Goal: Task Accomplishment & Management: Complete application form

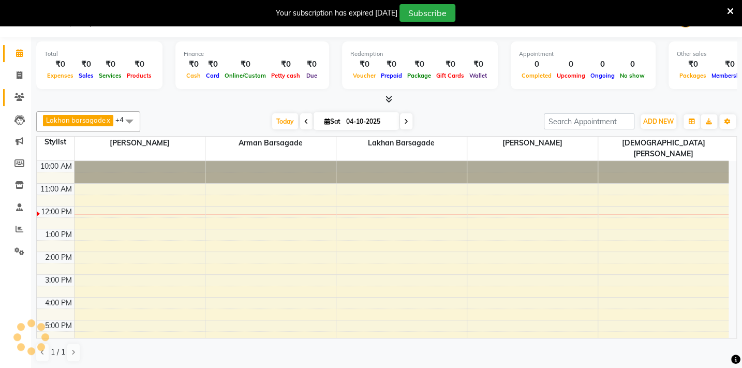
scroll to position [26, 0]
click at [18, 79] on span at bounding box center [19, 76] width 18 height 12
select select "service"
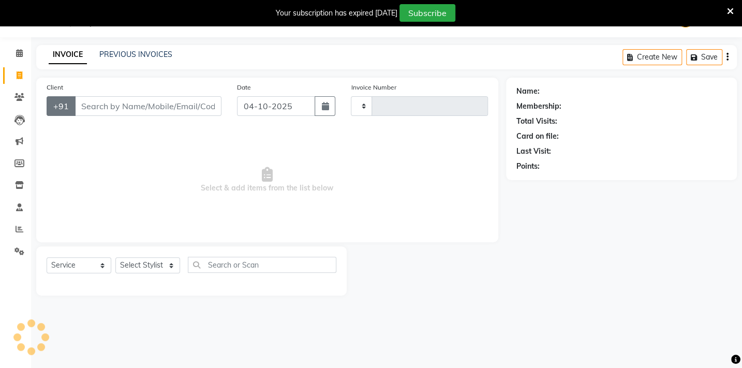
scroll to position [26, 0]
click at [94, 103] on input "Client" at bounding box center [147, 106] width 147 height 20
type input "2149"
select select "810"
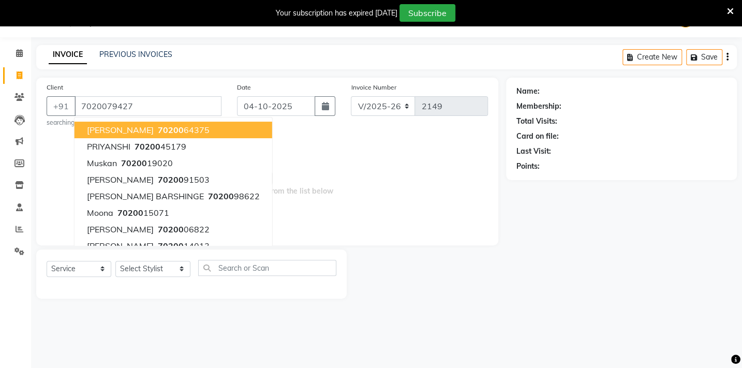
type input "7020079427"
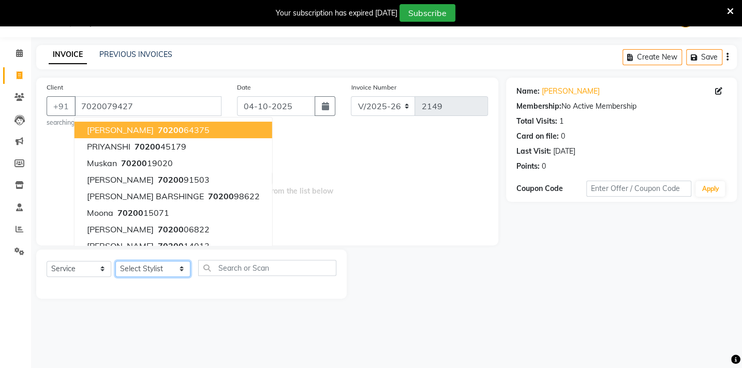
click at [159, 273] on select "Select Stylist Admin [PERSON_NAME] BHARTI [PERSON_NAME] [PERSON_NAME] Gadhchiro…" at bounding box center [152, 269] width 75 height 16
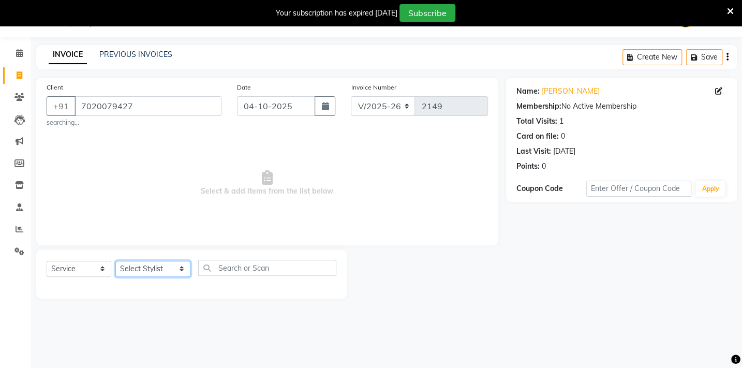
select select "24875"
click at [115, 261] on select "Select Stylist Admin [PERSON_NAME] BHARTI [PERSON_NAME] [PERSON_NAME] Gadhchiro…" at bounding box center [152, 269] width 75 height 16
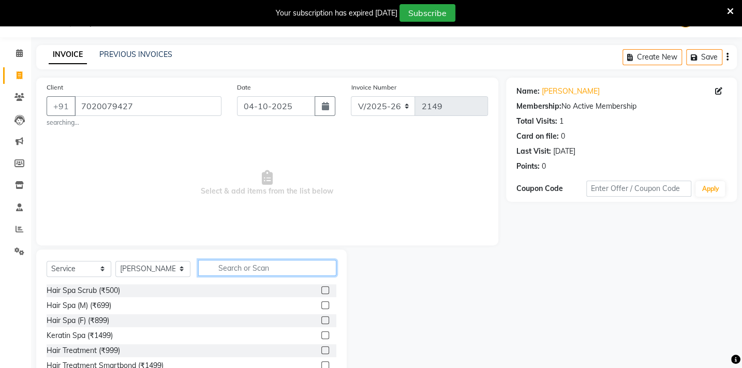
click at [235, 267] on input "text" at bounding box center [267, 268] width 138 height 16
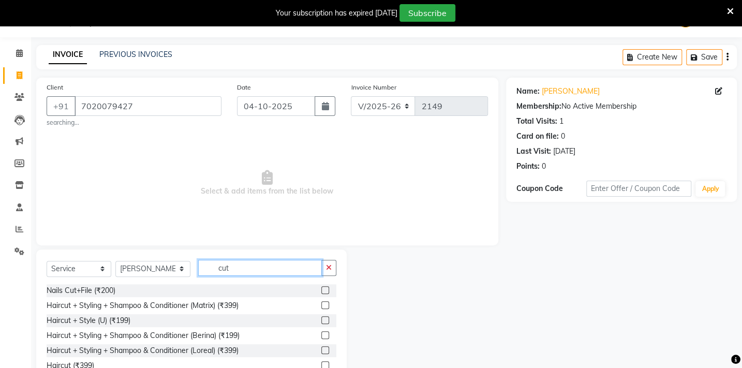
type input "cut"
click at [321, 307] on label at bounding box center [325, 305] width 8 height 8
click at [321, 307] on input "checkbox" at bounding box center [324, 305] width 7 height 7
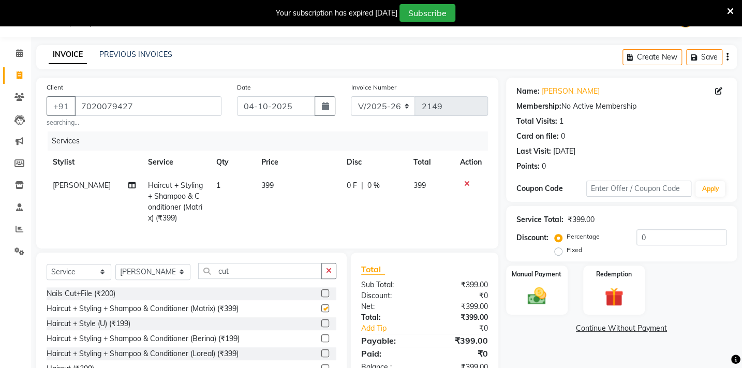
checkbox input "false"
click at [280, 188] on td "399" at bounding box center [297, 202] width 85 height 56
select select "24875"
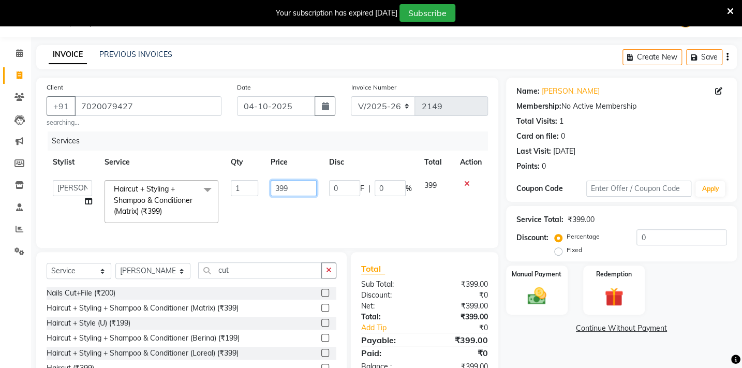
drag, startPoint x: 297, startPoint y: 184, endPoint x: 259, endPoint y: 191, distance: 38.9
click at [259, 191] on tr "Admin [PERSON_NAME] BHARTI [PERSON_NAME] [PERSON_NAME] Gadhchiroli [PERSON_NAME…" at bounding box center [267, 201] width 441 height 55
type input "400"
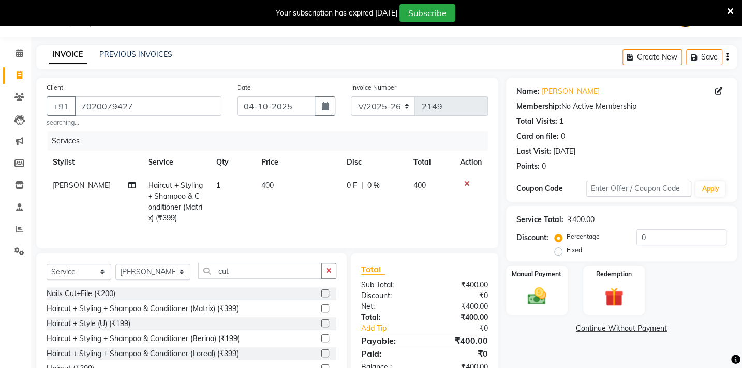
click at [270, 207] on td "400" at bounding box center [297, 202] width 85 height 56
select select "24875"
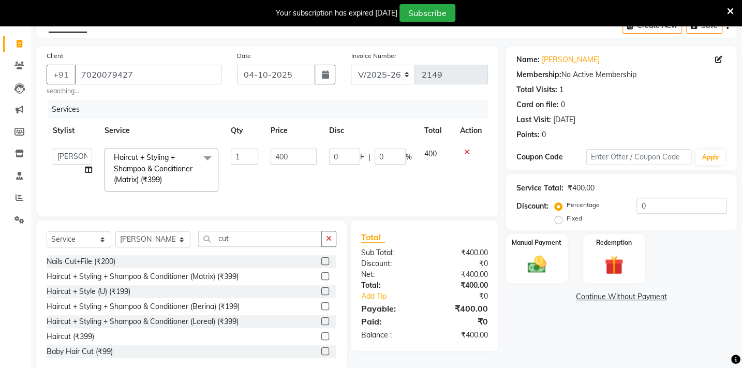
scroll to position [85, 0]
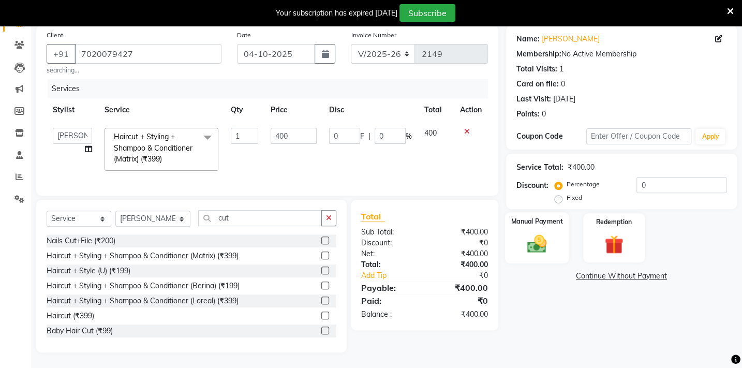
click at [550, 237] on img at bounding box center [536, 243] width 32 height 23
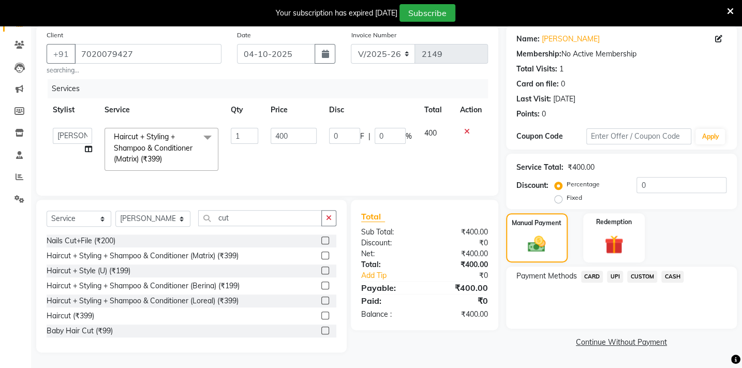
click at [611, 271] on span "UPI" at bounding box center [615, 277] width 16 height 12
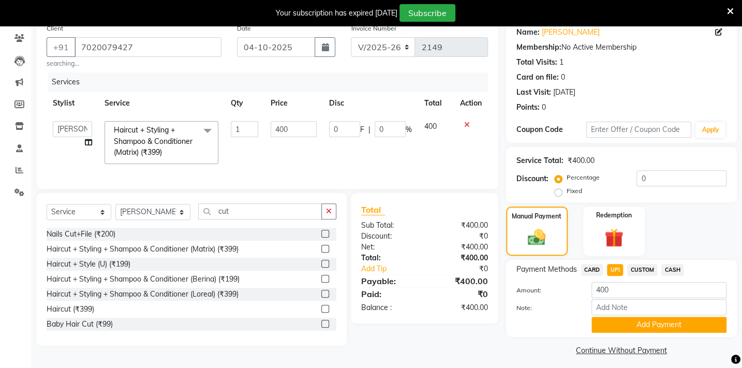
scroll to position [90, 0]
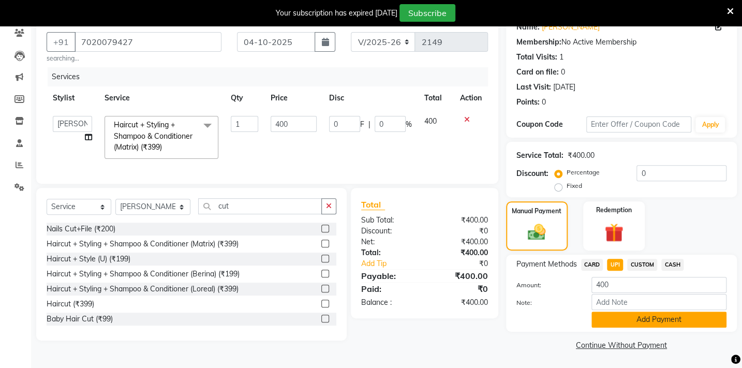
click at [621, 317] on button "Add Payment" at bounding box center [658, 319] width 135 height 16
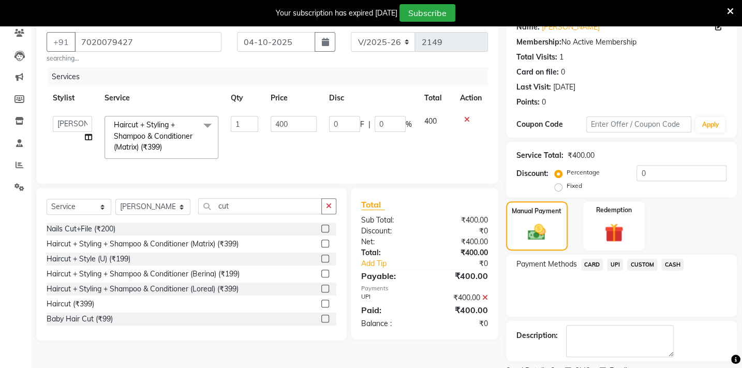
scroll to position [133, 0]
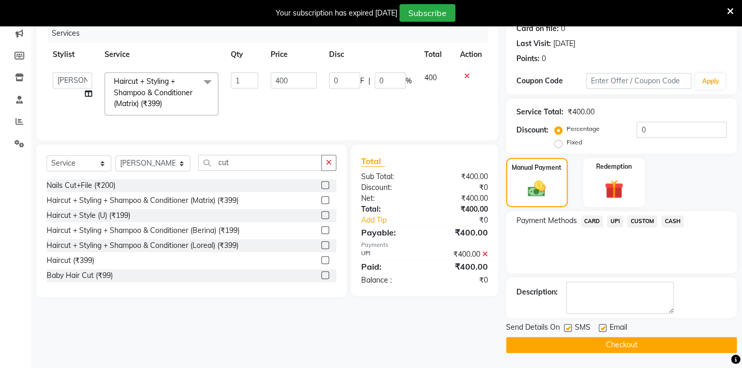
click at [621, 346] on button "Checkout" at bounding box center [621, 345] width 231 height 16
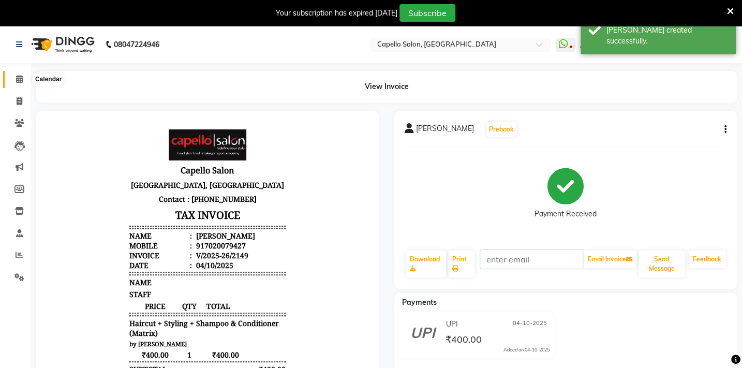
click at [21, 78] on icon at bounding box center [19, 79] width 7 height 8
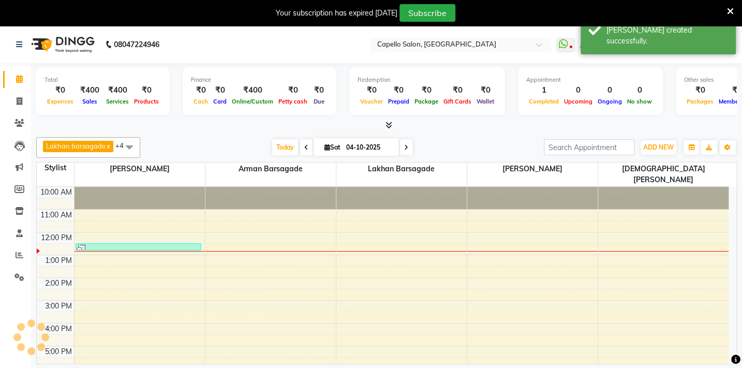
scroll to position [41, 0]
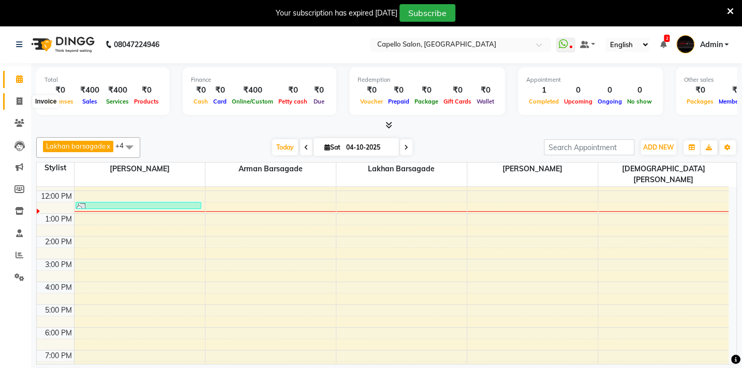
click at [14, 100] on span at bounding box center [19, 102] width 18 height 12
select select "service"
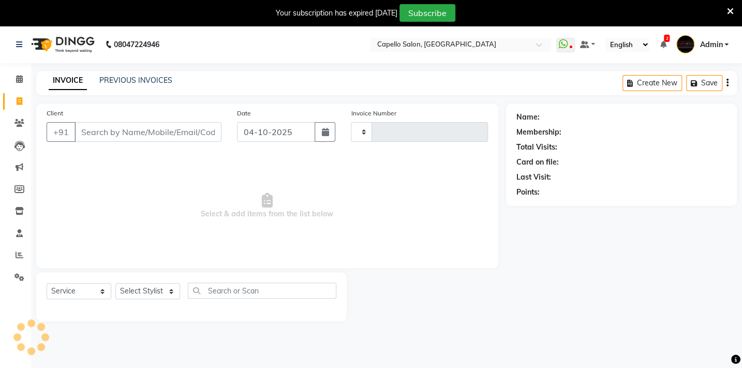
type input "2150"
select select "810"
drag, startPoint x: 155, startPoint y: 300, endPoint x: 156, endPoint y: 293, distance: 6.2
click at [155, 298] on div "Select Service Product Membership Package Voucher Prepaid Gift Card Select Styl…" at bounding box center [192, 294] width 290 height 24
click at [158, 291] on select "Select Stylist Admin [PERSON_NAME] BHARTI [PERSON_NAME] [PERSON_NAME] Gadhchiro…" at bounding box center [152, 291] width 75 height 16
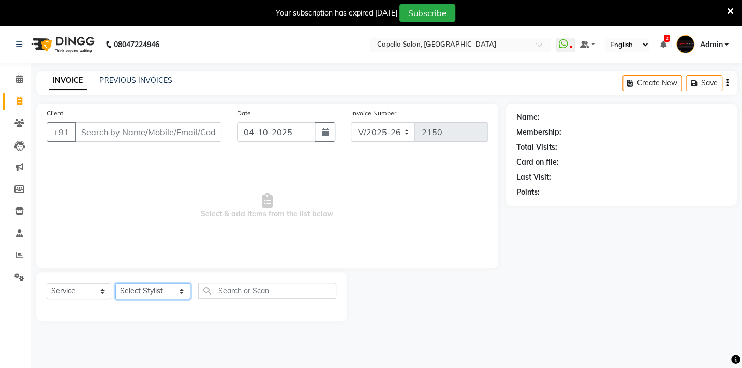
select select "87815"
click at [115, 283] on select "Select Stylist Admin [PERSON_NAME] BHARTI [PERSON_NAME] [PERSON_NAME] Gadhchiro…" at bounding box center [152, 291] width 75 height 16
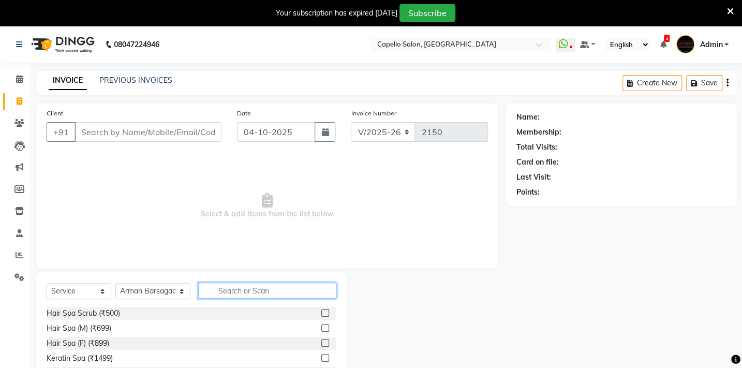
click at [214, 290] on input "text" at bounding box center [267, 290] width 138 height 16
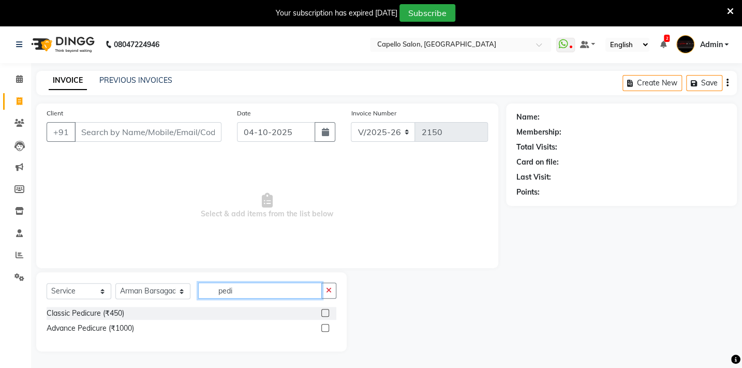
type input "pedi"
click at [325, 314] on label at bounding box center [325, 313] width 8 height 8
click at [325, 314] on input "checkbox" at bounding box center [324, 313] width 7 height 7
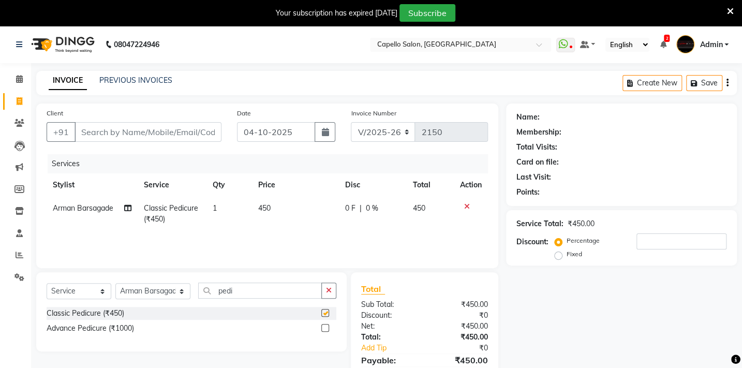
checkbox input "false"
click at [278, 204] on td "450" at bounding box center [295, 214] width 87 height 34
select select "87815"
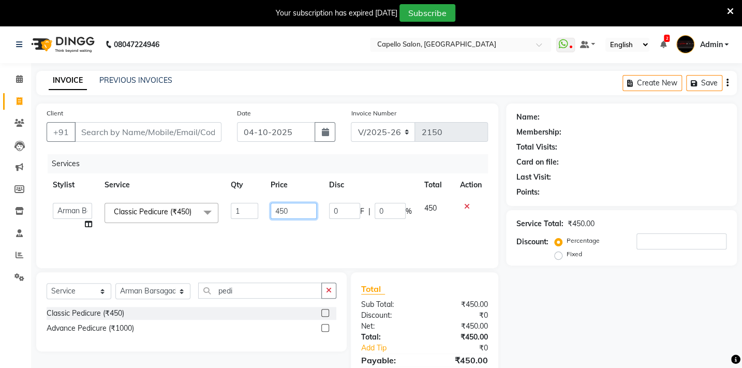
drag, startPoint x: 293, startPoint y: 209, endPoint x: 223, endPoint y: 215, distance: 70.1
click at [221, 215] on tr "Admin [PERSON_NAME] BHARTI [PERSON_NAME] [PERSON_NAME] Gadhchiroli [PERSON_NAME…" at bounding box center [267, 216] width 441 height 39
type input "600"
click at [151, 139] on input "Client" at bounding box center [147, 132] width 147 height 20
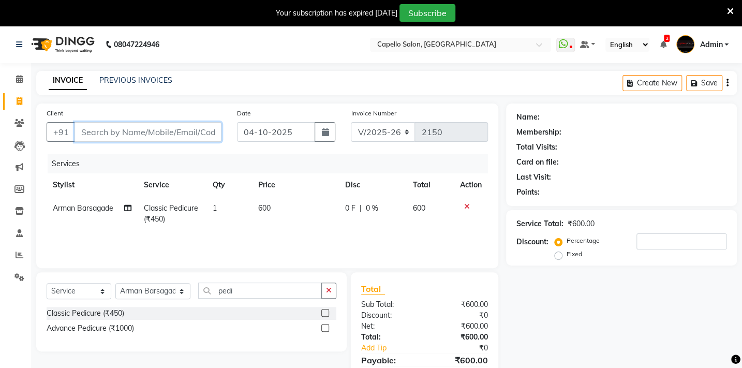
click at [93, 128] on input "Client" at bounding box center [147, 132] width 147 height 20
type input "9"
type input "0"
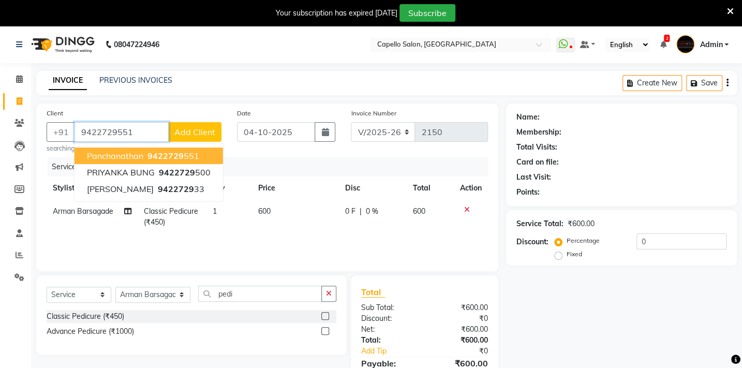
type input "9422729551"
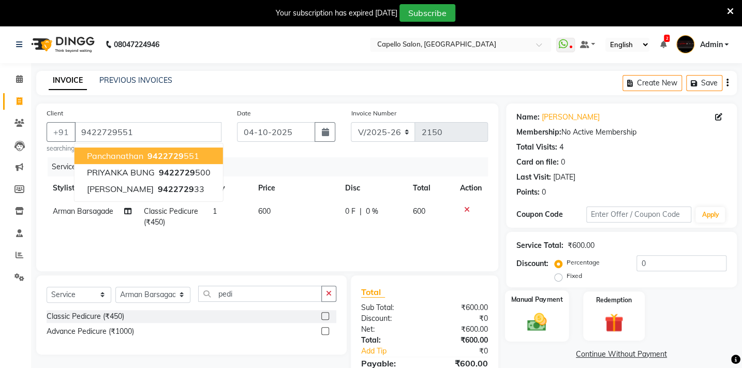
click at [549, 321] on img at bounding box center [536, 321] width 32 height 23
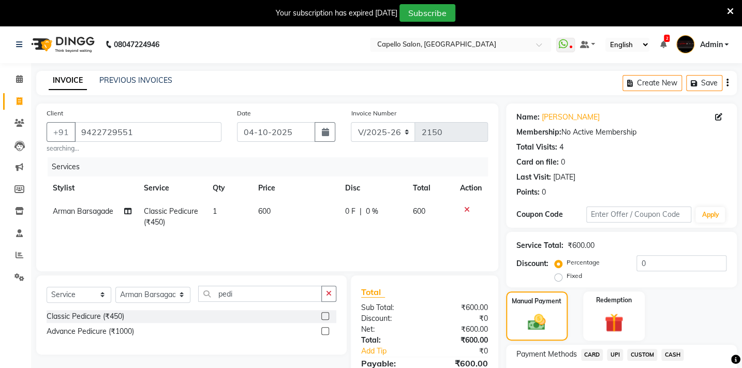
click at [668, 355] on span "CASH" at bounding box center [672, 355] width 22 height 12
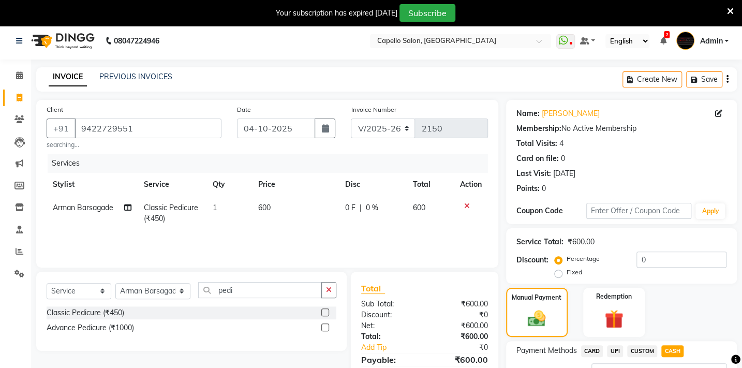
scroll to position [90, 0]
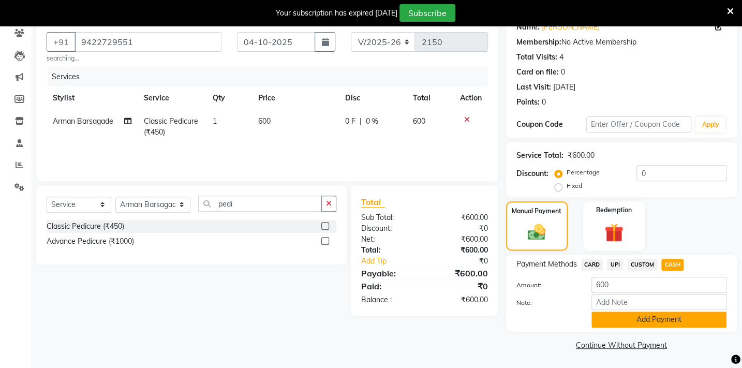
click at [662, 316] on button "Add Payment" at bounding box center [658, 319] width 135 height 16
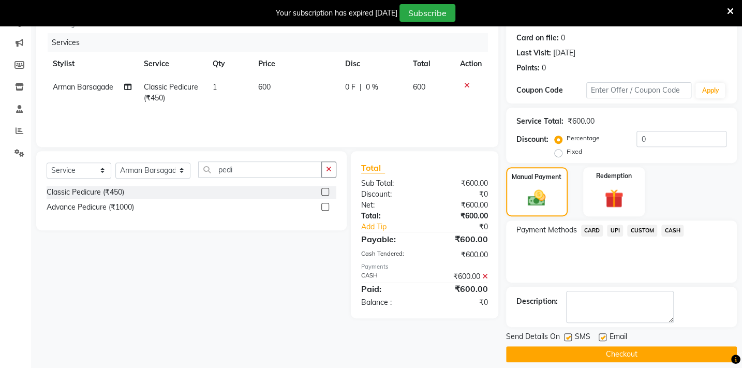
scroll to position [133, 0]
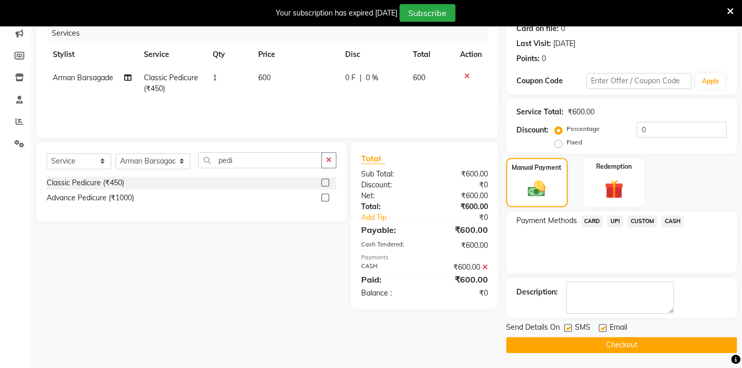
click at [663, 338] on button "Checkout" at bounding box center [621, 345] width 231 height 16
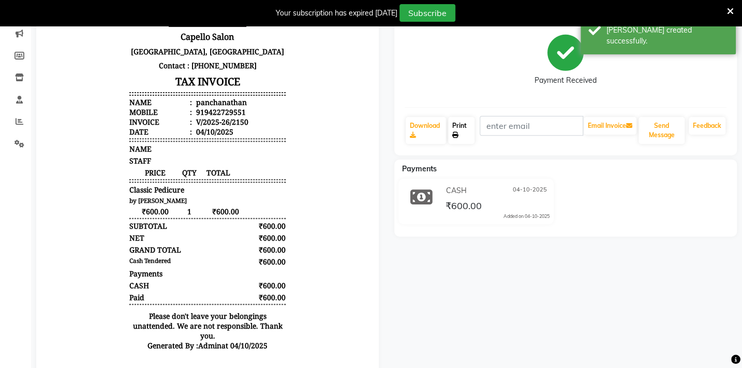
click at [456, 129] on link "Print" at bounding box center [461, 130] width 26 height 27
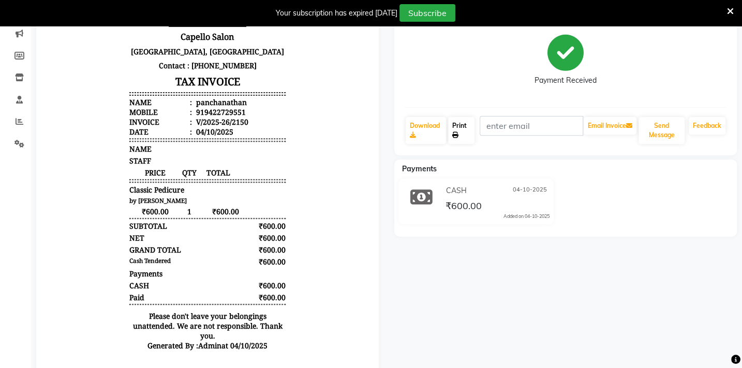
click at [460, 125] on link "Print" at bounding box center [461, 130] width 26 height 27
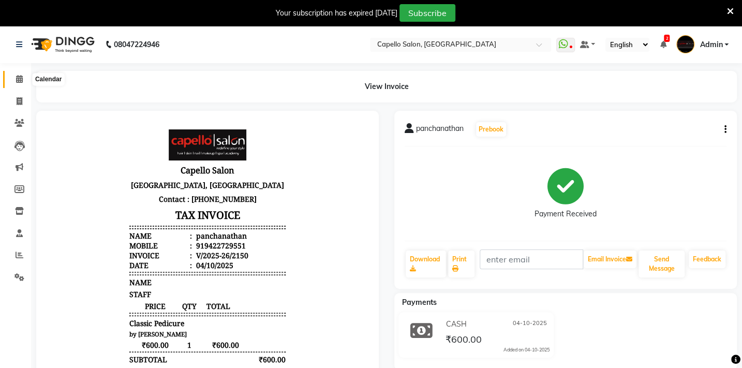
click at [17, 78] on icon at bounding box center [19, 79] width 7 height 8
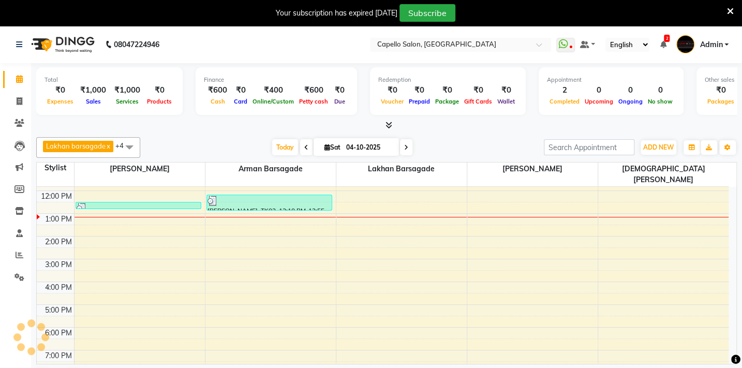
scroll to position [26, 0]
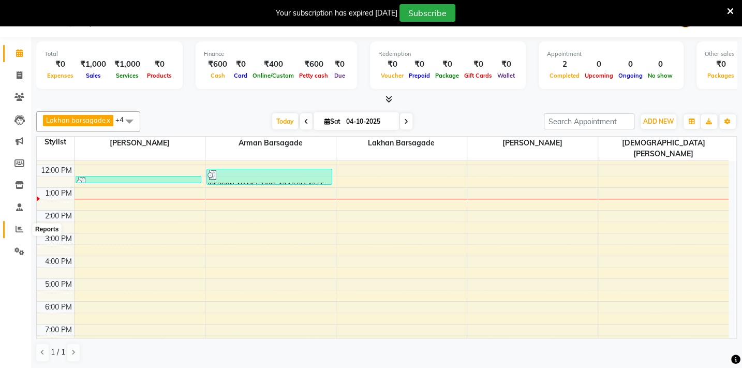
click at [13, 230] on span at bounding box center [19, 229] width 18 height 12
click at [16, 230] on icon at bounding box center [20, 229] width 8 height 8
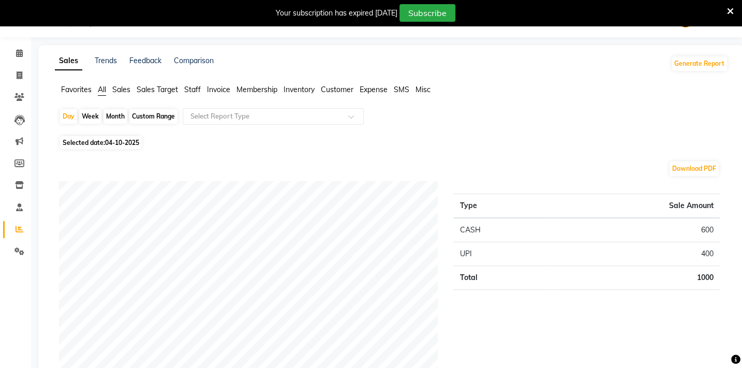
scroll to position [26, 0]
drag, startPoint x: 92, startPoint y: 90, endPoint x: 82, endPoint y: 91, distance: 9.8
click at [92, 90] on ul "Favorites All Sales Sales Target Staff Invoice Membership Inventory Customer Ex…" at bounding box center [391, 89] width 673 height 11
click at [82, 91] on span "Favorites" at bounding box center [76, 89] width 31 height 9
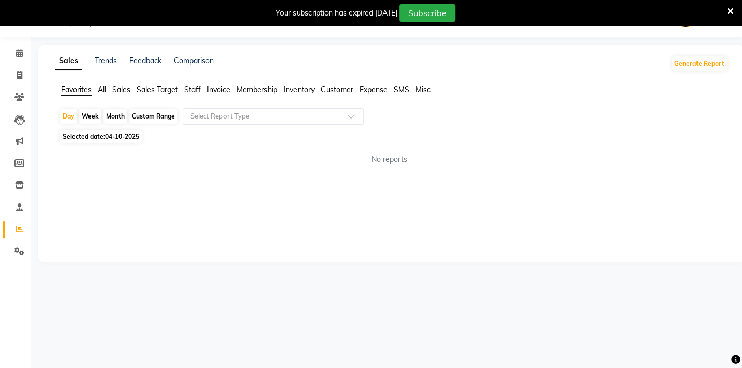
click at [230, 112] on input "text" at bounding box center [262, 116] width 149 height 10
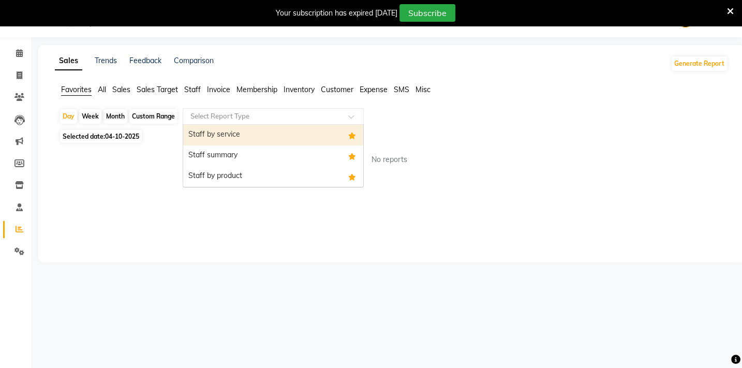
click at [230, 115] on input "text" at bounding box center [262, 116] width 149 height 10
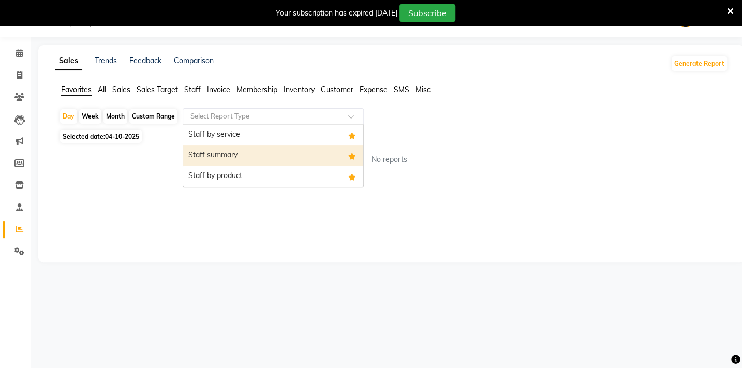
click at [233, 149] on div "Staff summary" at bounding box center [273, 155] width 180 height 21
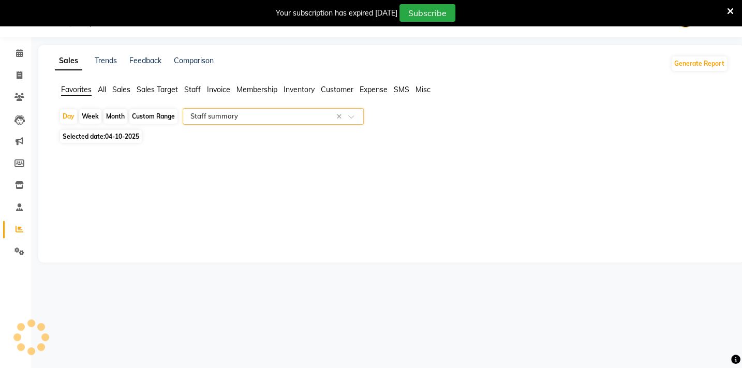
click at [122, 115] on div "Month" at bounding box center [115, 116] width 24 height 14
select select "10"
select select "2025"
select select "full_report"
select select "csv"
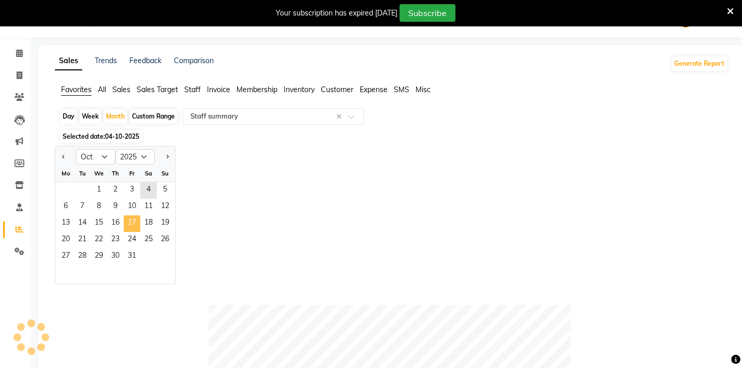
click at [124, 216] on span "17" at bounding box center [132, 223] width 17 height 17
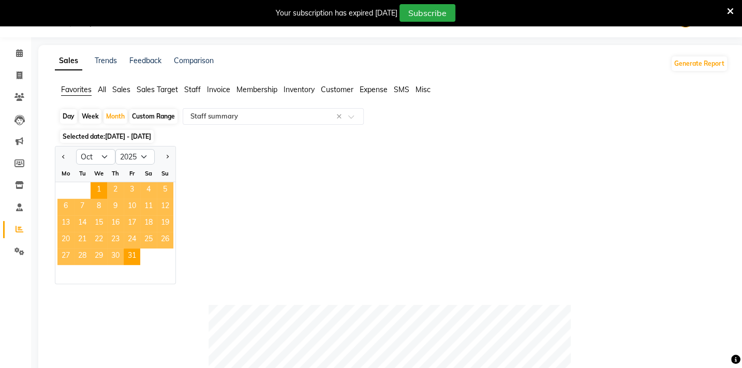
click at [114, 135] on span "[DATE] - [DATE]" at bounding box center [128, 136] width 46 height 8
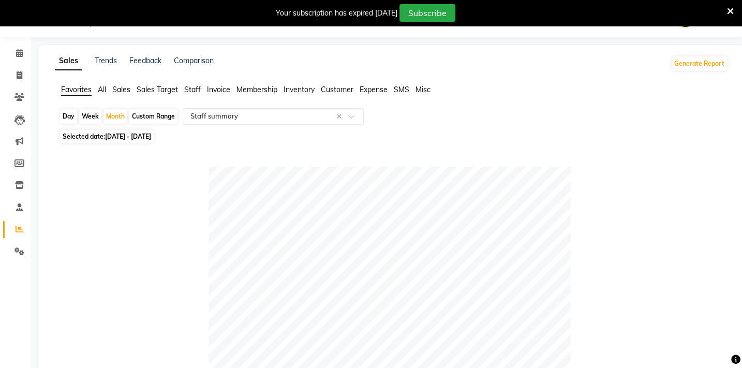
click at [114, 135] on span "[DATE] - [DATE]" at bounding box center [128, 136] width 46 height 8
select select "10"
select select "2025"
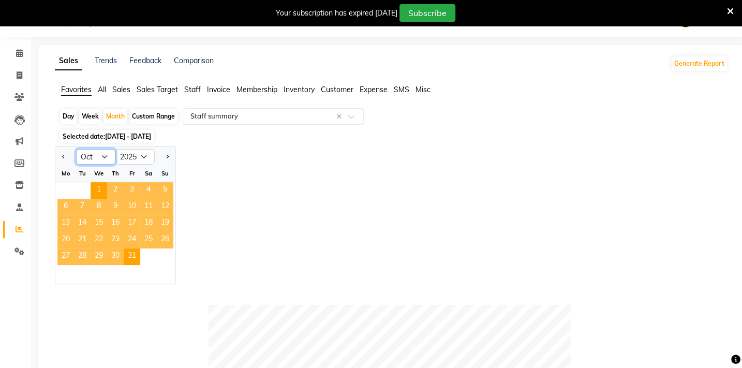
click at [107, 156] on select "Jan Feb Mar Apr May Jun [DATE] Aug Sep Oct Nov Dec" at bounding box center [95, 157] width 39 height 16
click at [103, 157] on select "Jan Feb Mar Apr May Jun [DATE] Aug Sep Oct Nov Dec" at bounding box center [95, 157] width 39 height 16
click at [96, 153] on select "Jan Feb Mar Apr May Jun [DATE] Aug Sep Oct Nov Dec" at bounding box center [95, 157] width 39 height 16
select select "9"
click at [76, 149] on select "Jan Feb Mar Apr May Jun [DATE] Aug Sep Oct Nov Dec" at bounding box center [95, 157] width 39 height 16
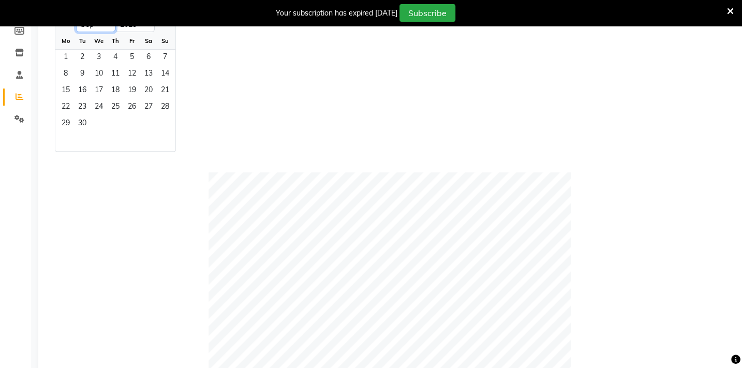
scroll to position [167, 0]
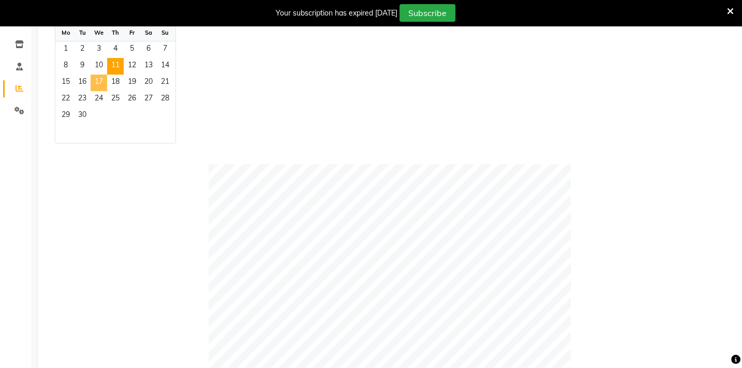
click at [108, 68] on span "11" at bounding box center [115, 66] width 17 height 17
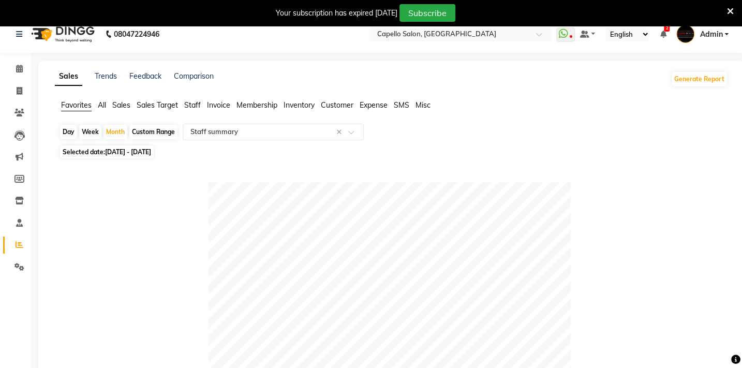
scroll to position [0, 0]
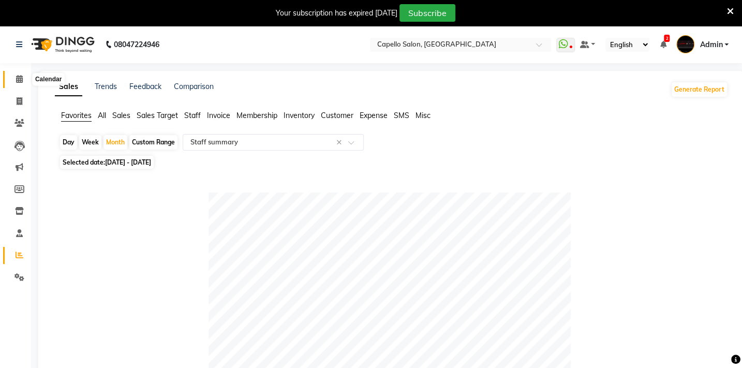
click at [19, 76] on icon at bounding box center [19, 79] width 7 height 8
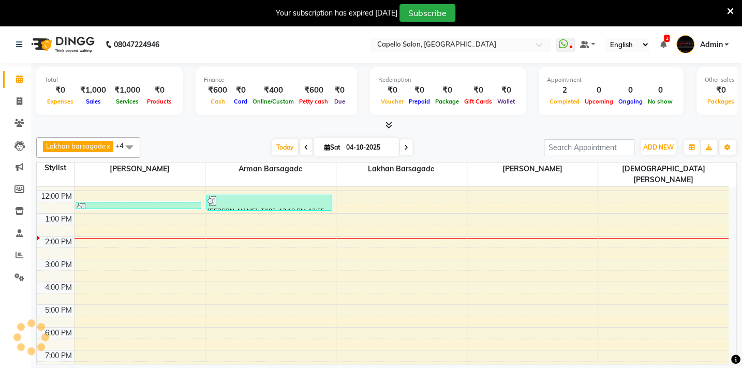
scroll to position [26, 0]
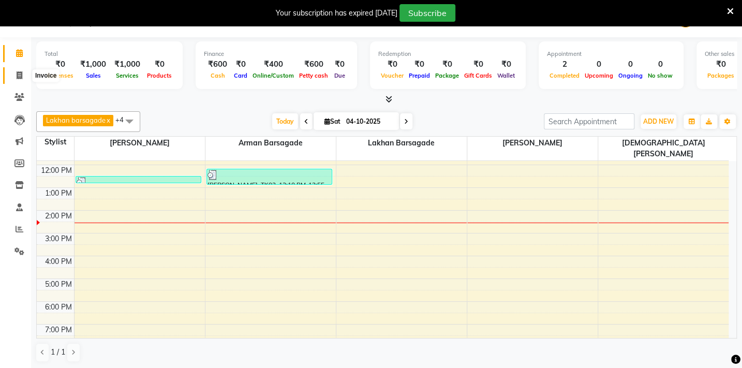
click at [19, 71] on icon at bounding box center [20, 75] width 6 height 8
select select "service"
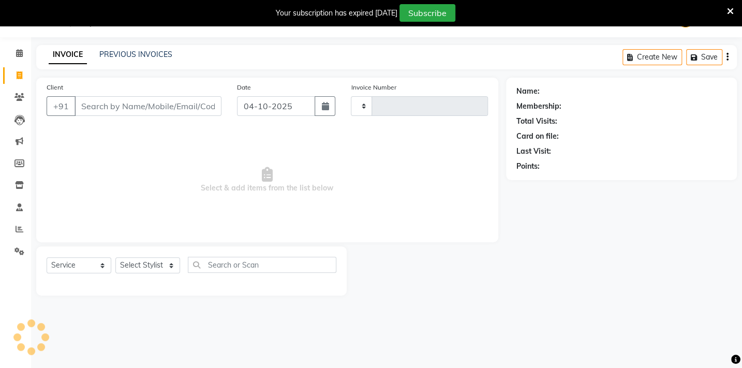
scroll to position [26, 0]
type input "2151"
select select "810"
click at [21, 57] on span at bounding box center [19, 54] width 18 height 12
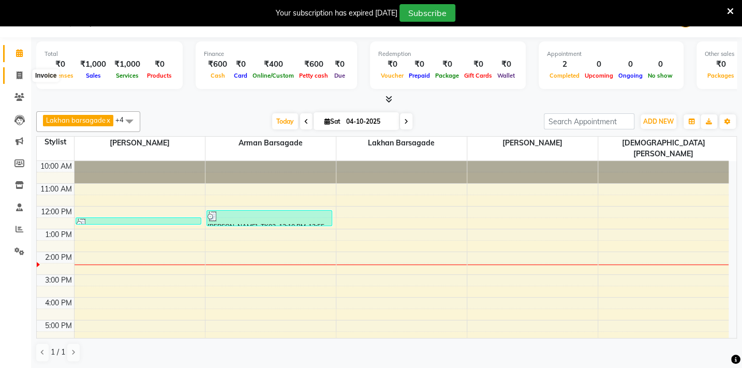
click at [14, 74] on span at bounding box center [19, 76] width 18 height 12
select select "service"
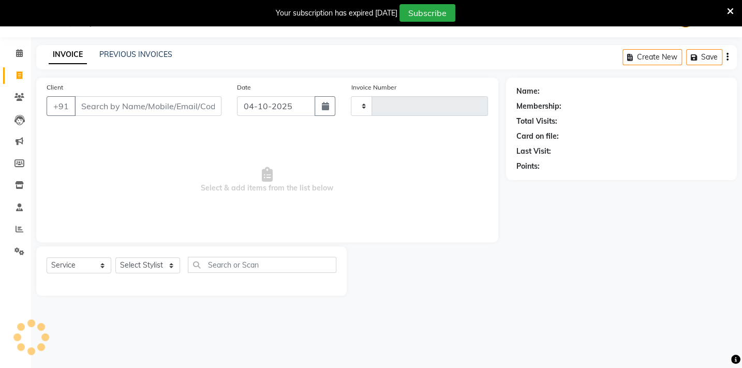
type input "2151"
select select "810"
click at [115, 106] on input "Client" at bounding box center [147, 106] width 147 height 20
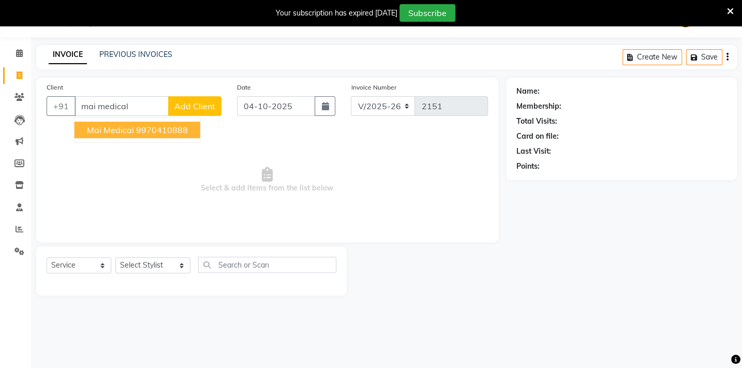
click at [168, 130] on ngb-highlight "9970410888" at bounding box center [162, 130] width 52 height 10
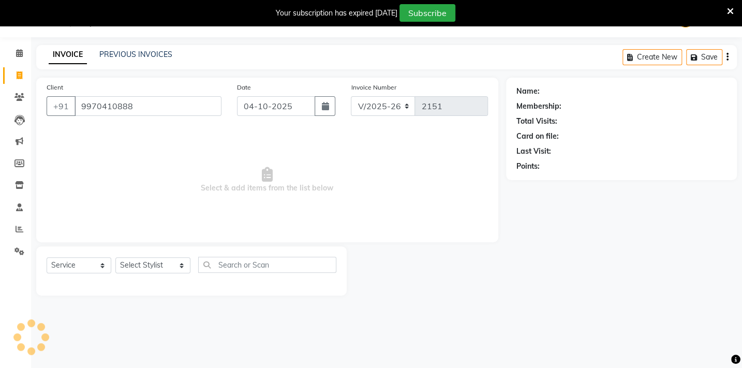
type input "9970410888"
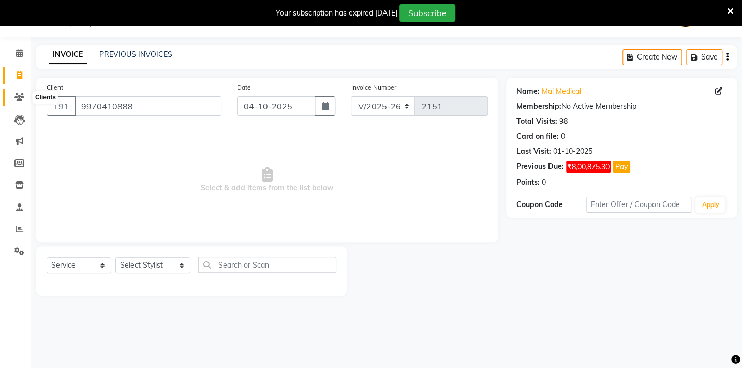
click at [18, 96] on icon at bounding box center [19, 97] width 10 height 8
drag, startPoint x: 77, startPoint y: 104, endPoint x: 163, endPoint y: 106, distance: 85.9
click at [163, 106] on input "9970410888" at bounding box center [147, 106] width 147 height 20
click at [15, 99] on icon at bounding box center [19, 97] width 10 height 8
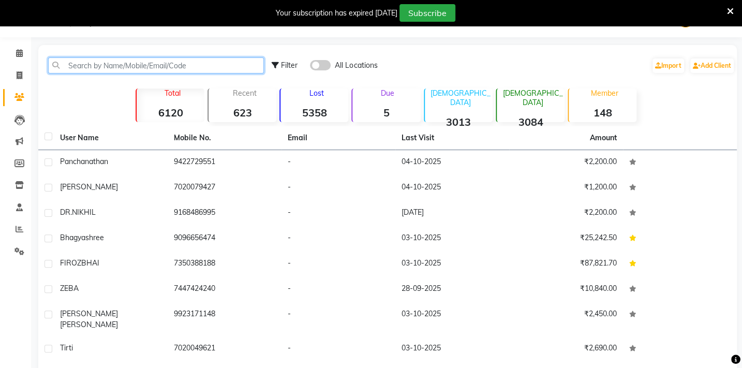
click at [93, 66] on input "text" at bounding box center [156, 65] width 216 height 16
paste input "9970410888"
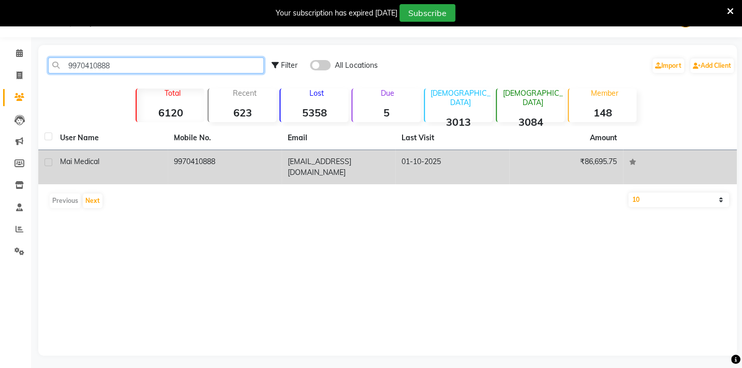
type input "9970410888"
click at [103, 164] on div "Mai Medical" at bounding box center [110, 161] width 101 height 11
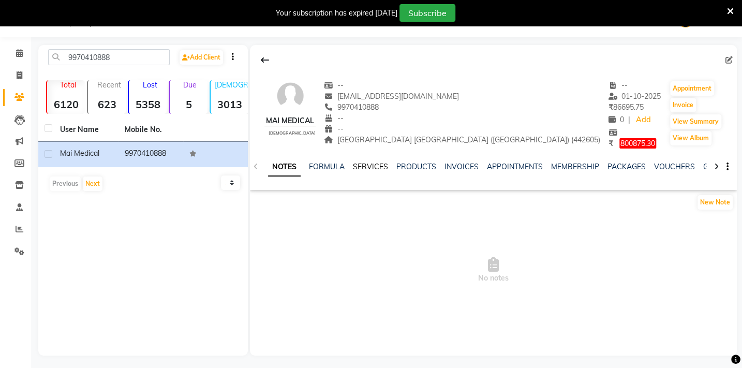
click at [370, 171] on link "SERVICES" at bounding box center [370, 166] width 35 height 9
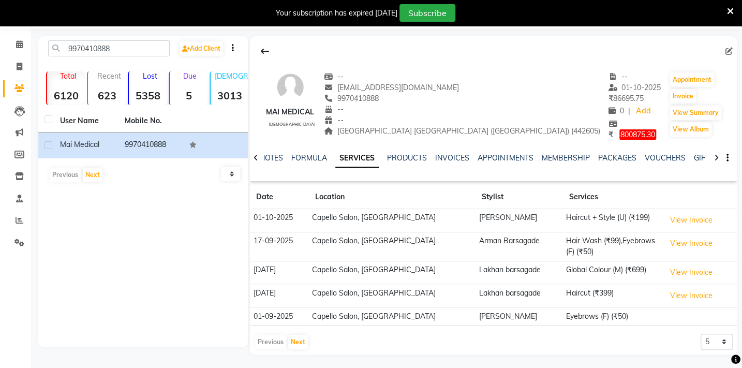
scroll to position [57, 0]
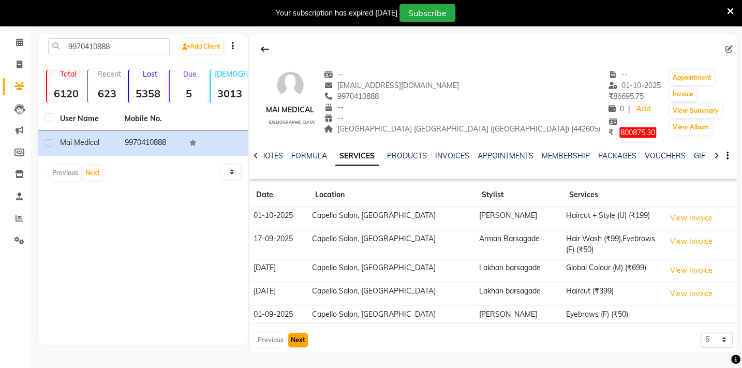
click at [297, 342] on button "Next" at bounding box center [298, 340] width 20 height 14
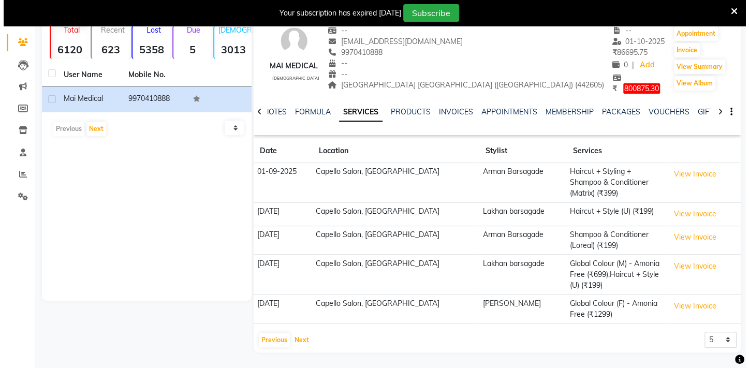
scroll to position [91, 0]
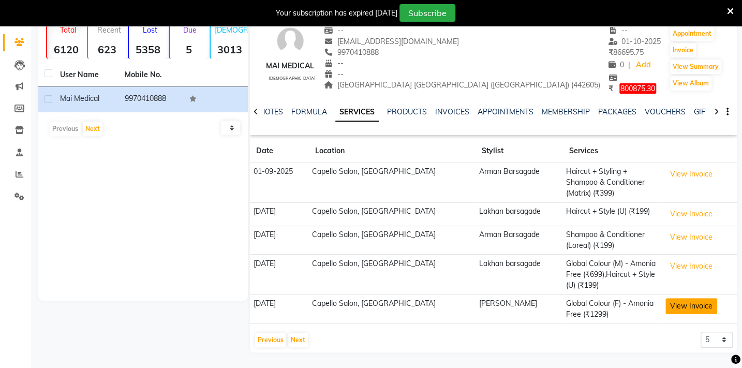
click at [679, 300] on button "View Invoice" at bounding box center [691, 306] width 52 height 16
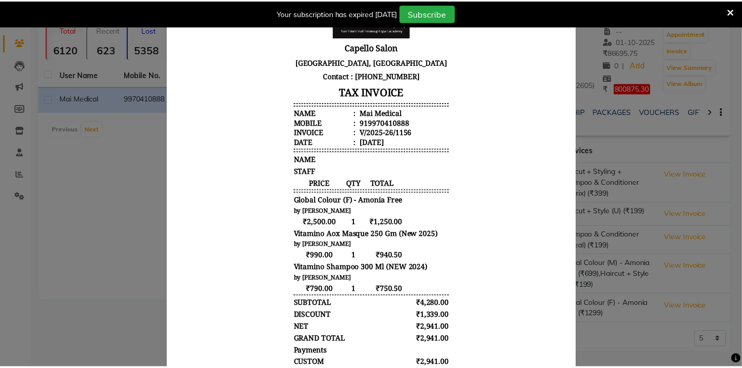
scroll to position [0, 0]
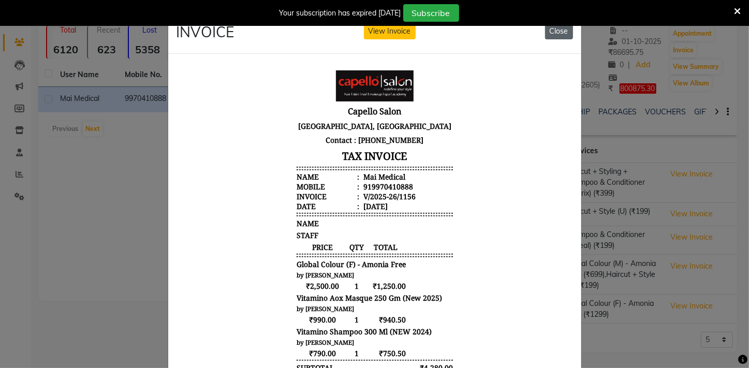
click at [558, 29] on button "Close" at bounding box center [559, 31] width 28 height 16
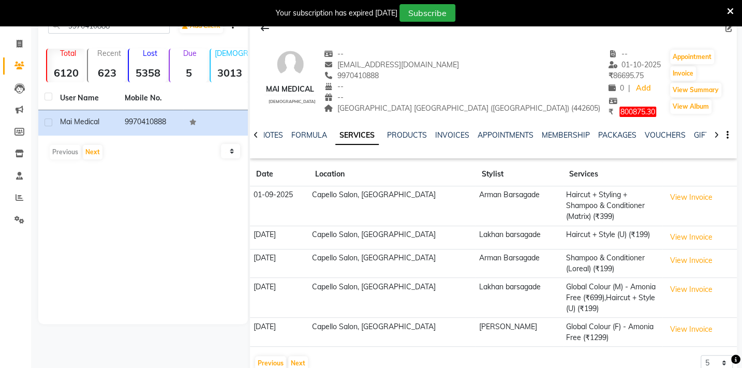
scroll to position [91, 0]
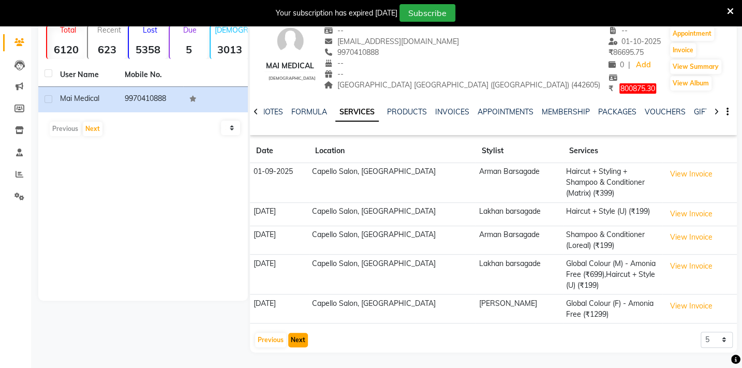
click at [295, 338] on button "Next" at bounding box center [298, 340] width 20 height 14
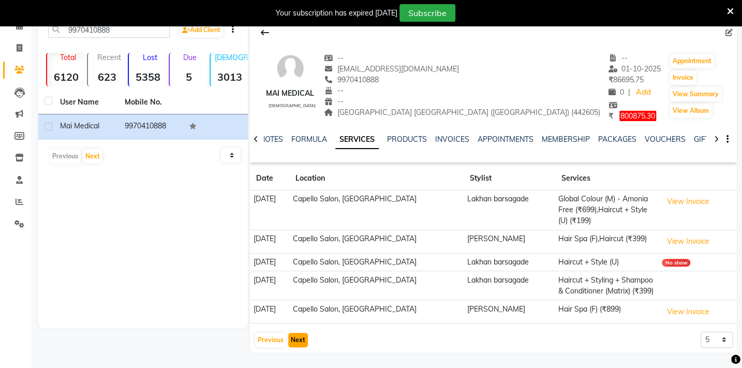
click at [298, 339] on button "Next" at bounding box center [298, 340] width 20 height 14
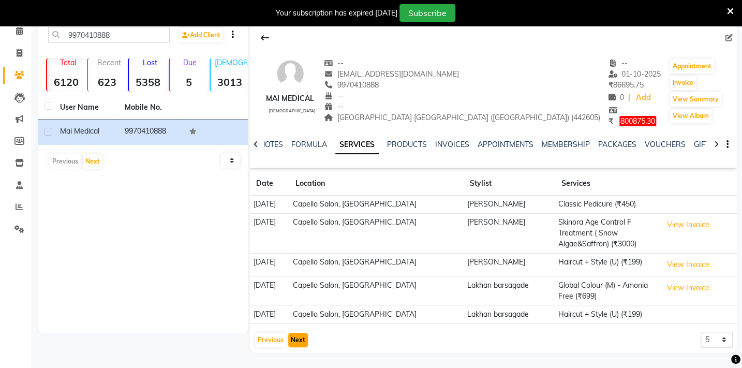
click at [294, 340] on button "Next" at bounding box center [298, 340] width 20 height 14
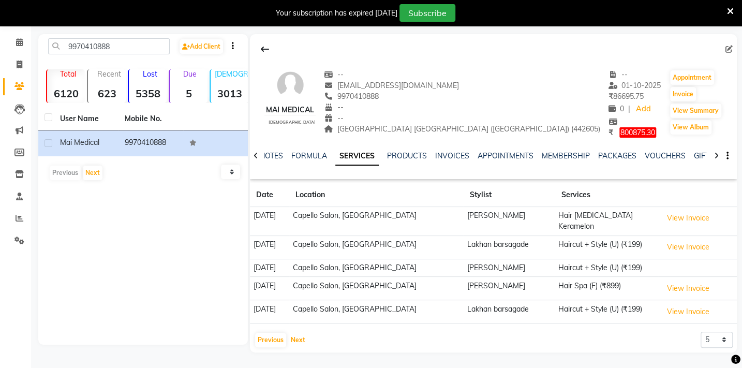
scroll to position [0, 0]
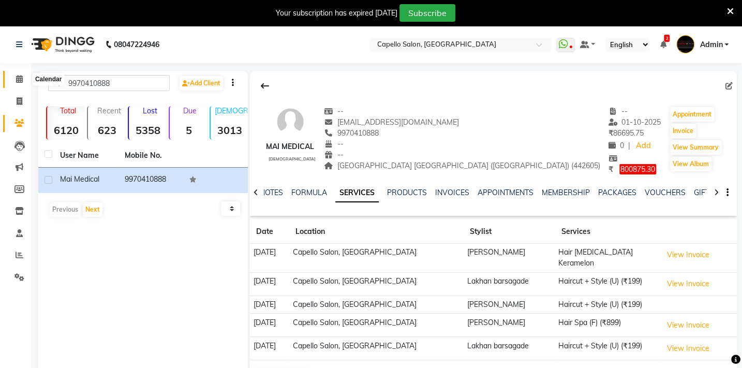
click at [18, 78] on icon at bounding box center [19, 79] width 7 height 8
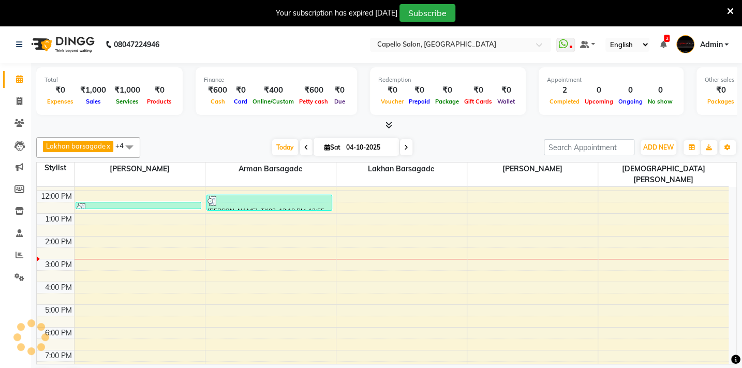
scroll to position [26, 0]
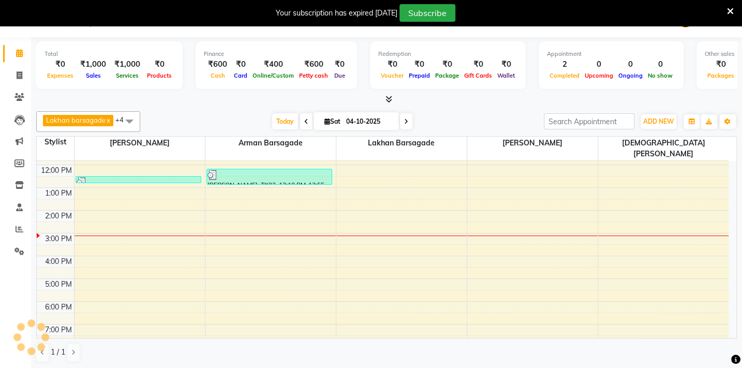
click at [390, 99] on icon at bounding box center [388, 99] width 7 height 8
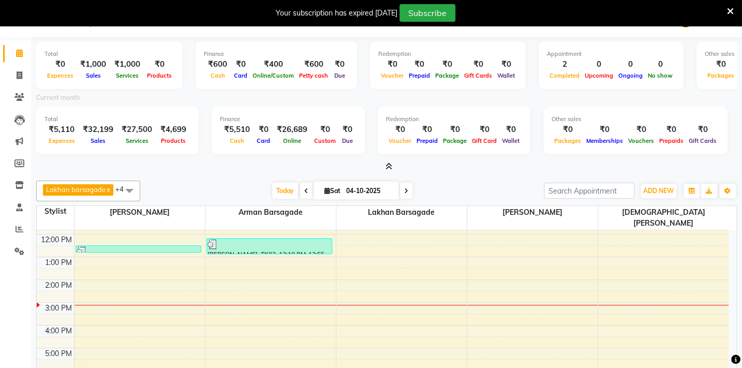
click at [388, 166] on icon at bounding box center [388, 166] width 7 height 8
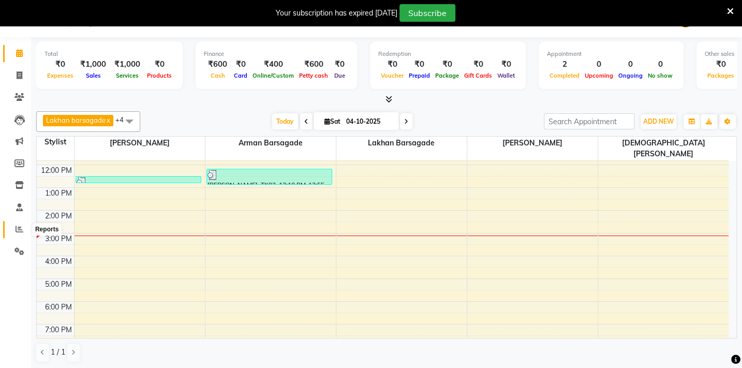
click at [23, 229] on span at bounding box center [19, 229] width 18 height 12
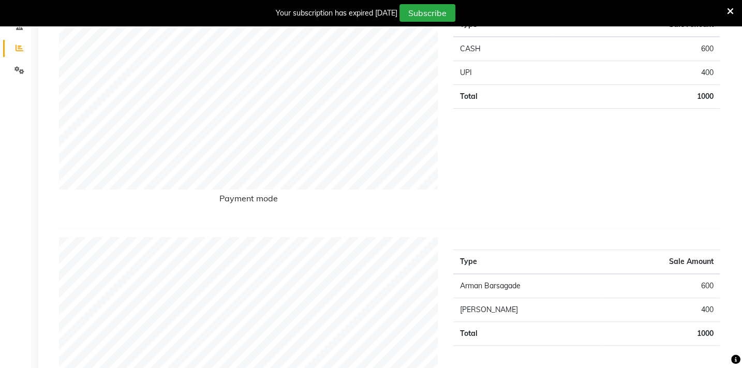
scroll to position [26, 0]
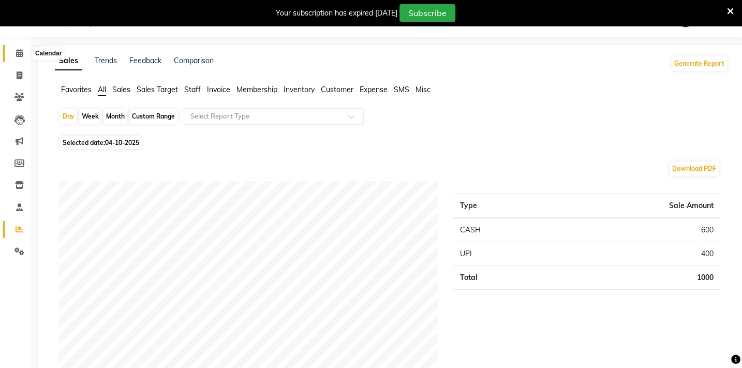
click at [21, 53] on icon at bounding box center [19, 53] width 7 height 8
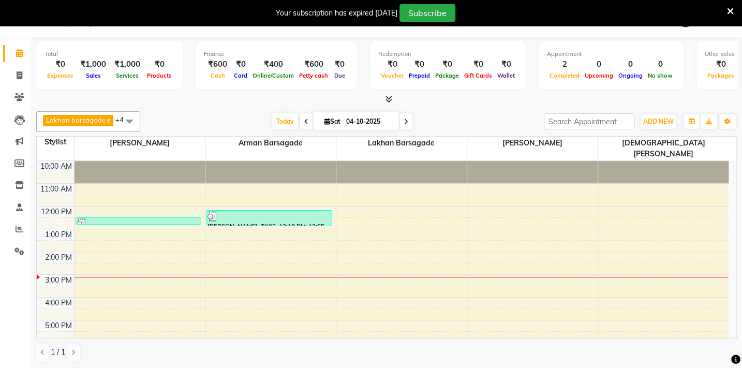
click at [387, 98] on icon at bounding box center [388, 99] width 7 height 8
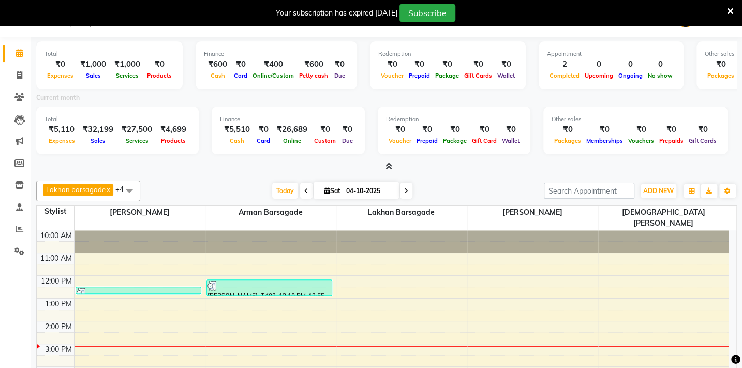
click at [384, 166] on span at bounding box center [386, 166] width 11 height 11
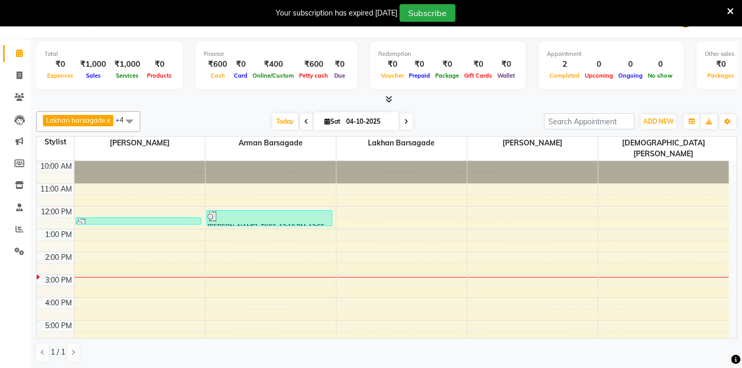
drag, startPoint x: 382, startPoint y: 165, endPoint x: 382, endPoint y: 159, distance: 6.2
click at [382, 161] on div at bounding box center [401, 172] width 130 height 22
click at [394, 101] on div at bounding box center [386, 99] width 700 height 11
click at [387, 99] on icon at bounding box center [388, 99] width 7 height 8
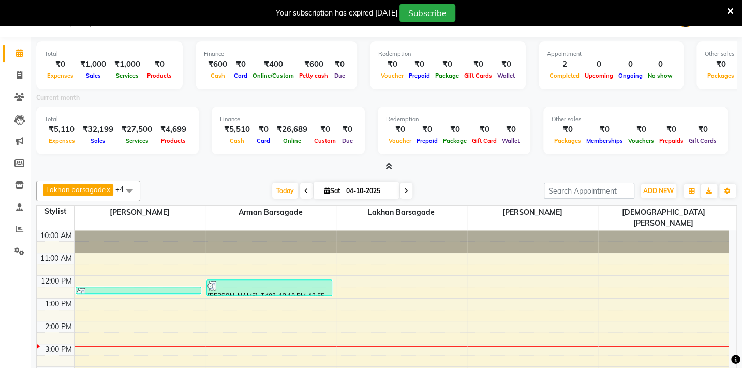
click at [387, 171] on span at bounding box center [386, 166] width 11 height 11
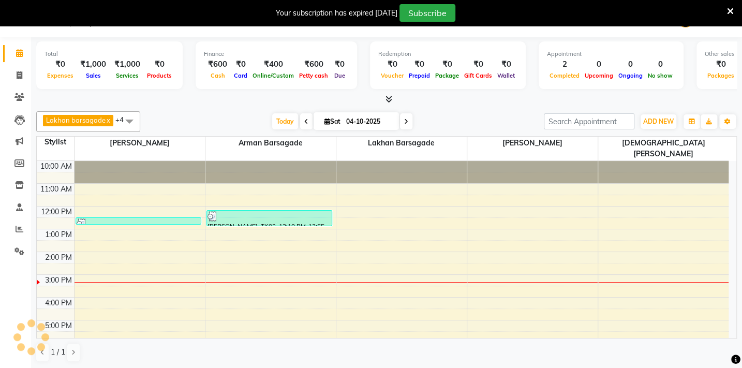
scroll to position [26, 0]
click at [20, 74] on icon at bounding box center [20, 75] width 6 height 8
select select "service"
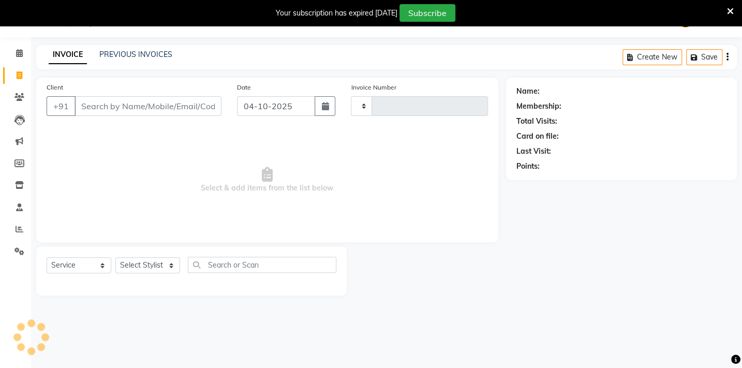
scroll to position [26, 0]
click at [153, 269] on select "Select Stylist" at bounding box center [147, 265] width 65 height 16
type input "2151"
select select "810"
click at [165, 263] on select "Select Stylist" at bounding box center [147, 265] width 65 height 16
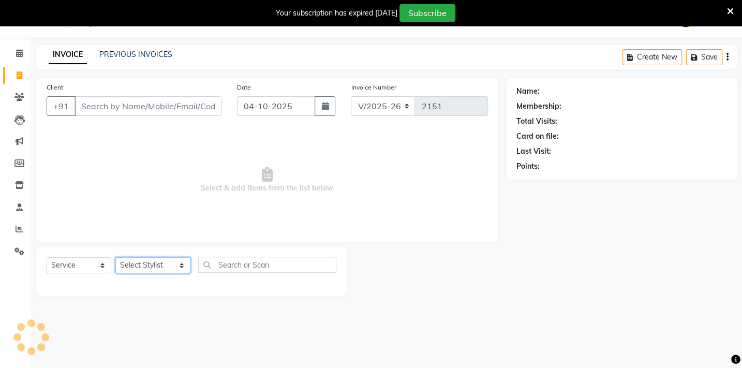
click at [171, 265] on select "Select Stylist Admin [PERSON_NAME] BHARTI [PERSON_NAME] [PERSON_NAME] Gadhchiro…" at bounding box center [152, 265] width 75 height 16
select select "87815"
click at [115, 257] on select "Select Stylist Admin [PERSON_NAME] BHARTI [PERSON_NAME] [PERSON_NAME] Gadhchiro…" at bounding box center [152, 265] width 75 height 16
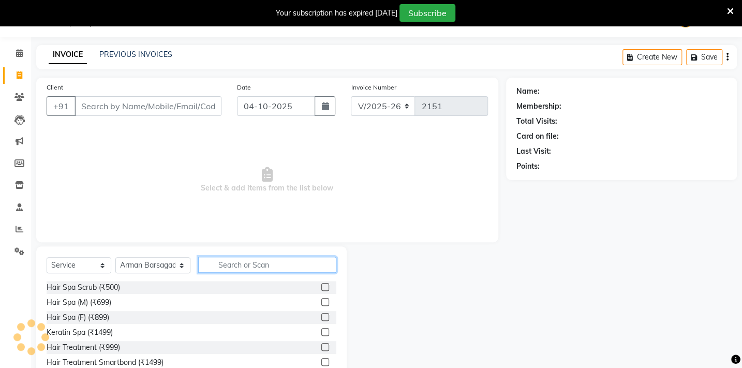
drag, startPoint x: 271, startPoint y: 261, endPoint x: 278, endPoint y: 263, distance: 7.5
click at [274, 261] on input "text" at bounding box center [267, 265] width 138 height 16
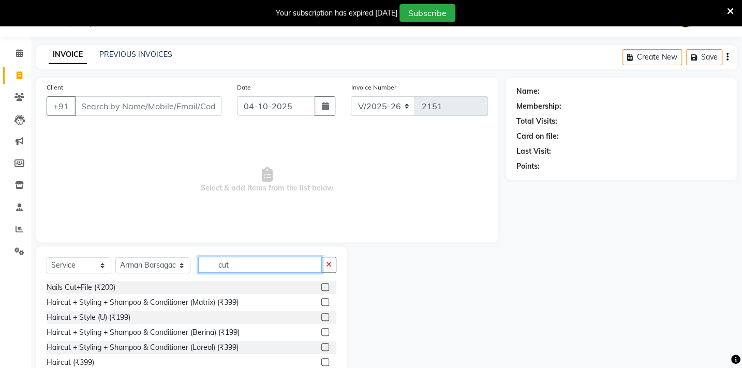
type input "cut"
click at [321, 302] on label at bounding box center [325, 302] width 8 height 8
click at [321, 302] on input "checkbox" at bounding box center [324, 302] width 7 height 7
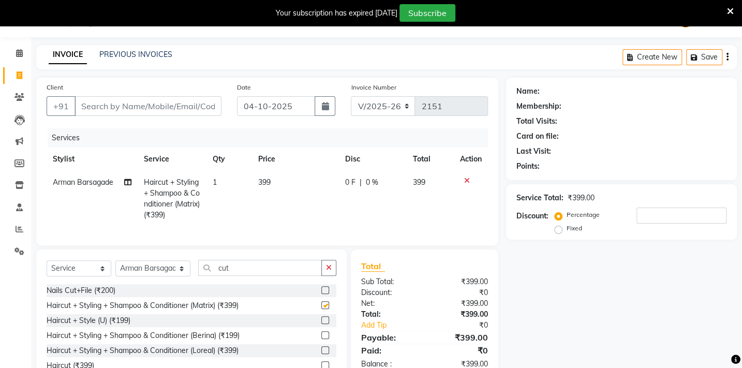
checkbox input "false"
click at [285, 178] on td "399" at bounding box center [295, 199] width 87 height 56
select select "87815"
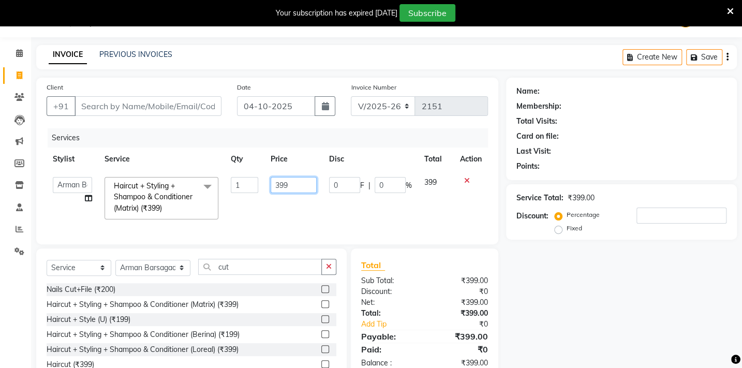
drag, startPoint x: 310, startPoint y: 185, endPoint x: 216, endPoint y: 163, distance: 97.1
click at [213, 175] on tr "Admin [PERSON_NAME] BHARTI [PERSON_NAME] [PERSON_NAME] Gadhchiroli [PERSON_NAME…" at bounding box center [267, 198] width 441 height 55
type input "400"
click at [93, 108] on input "Client" at bounding box center [147, 106] width 147 height 20
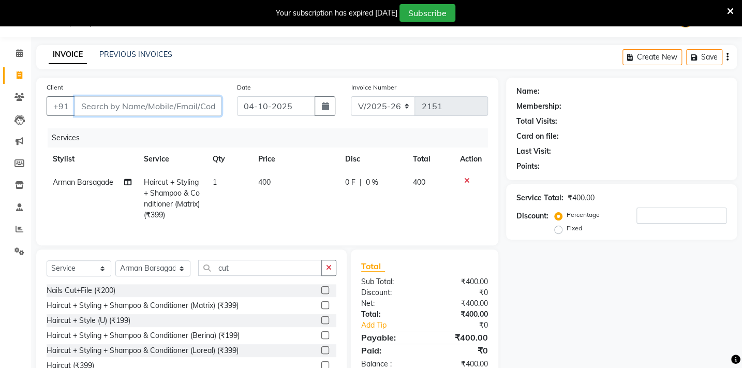
type input "7"
type input "0"
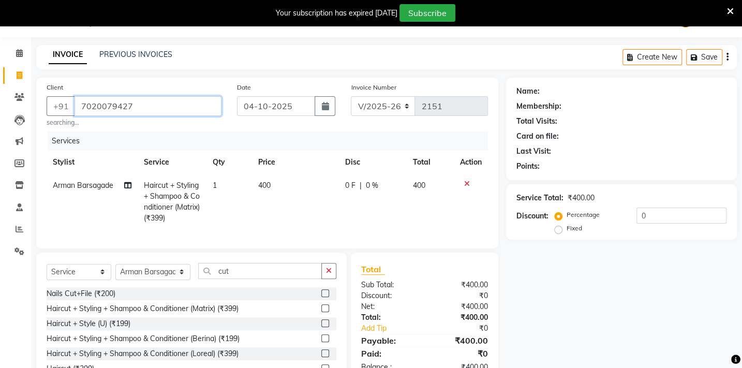
type input "7020079427"
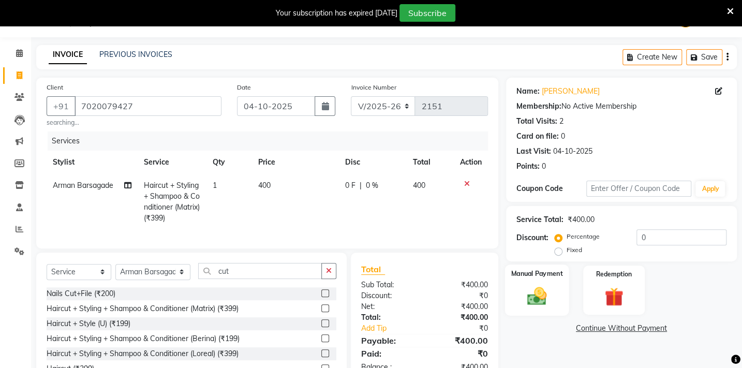
click at [543, 302] on img at bounding box center [536, 296] width 32 height 23
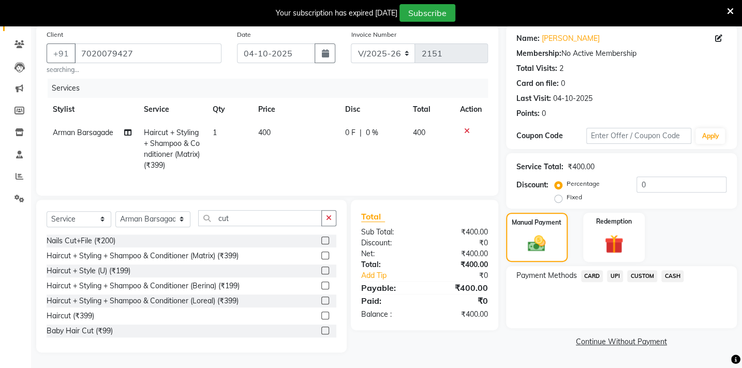
scroll to position [86, 0]
click at [617, 270] on span "UPI" at bounding box center [615, 276] width 16 height 12
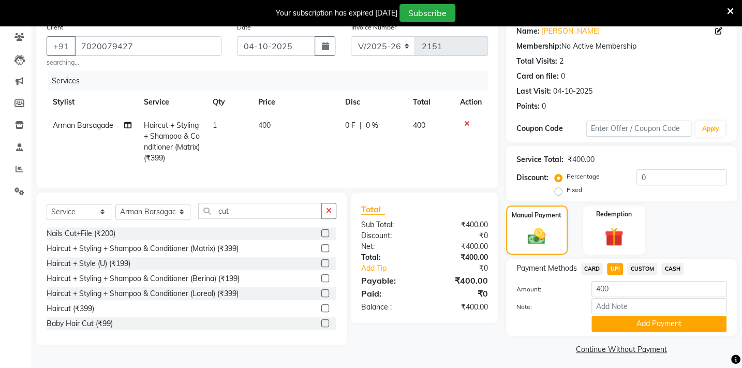
scroll to position [90, 0]
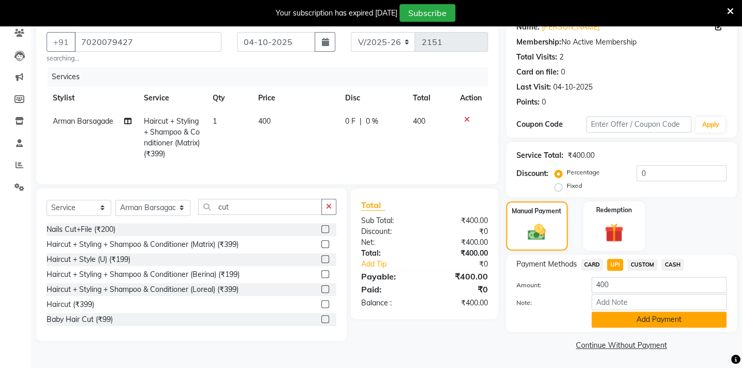
click at [640, 321] on button "Add Payment" at bounding box center [658, 319] width 135 height 16
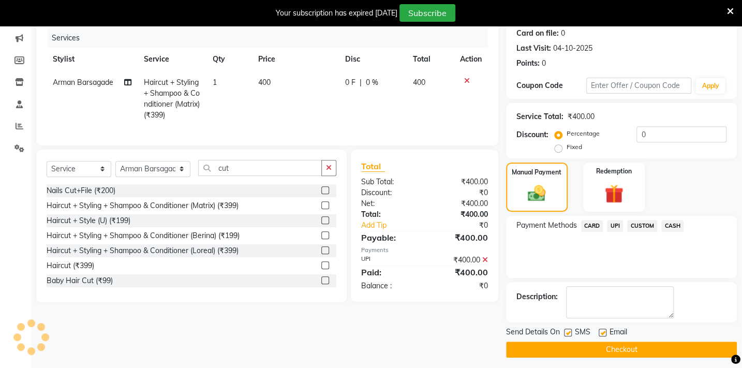
scroll to position [133, 0]
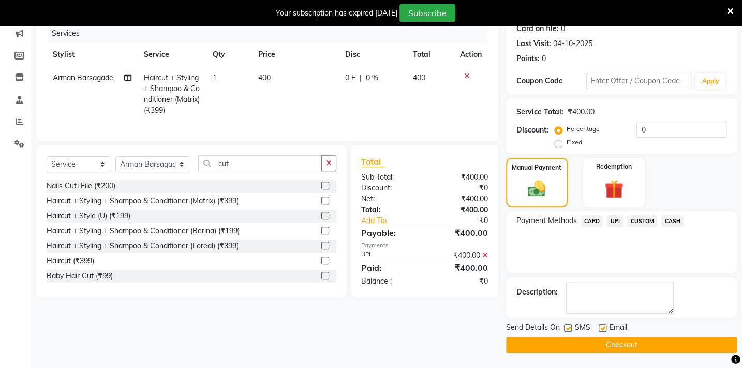
click at [636, 347] on button "Checkout" at bounding box center [621, 345] width 231 height 16
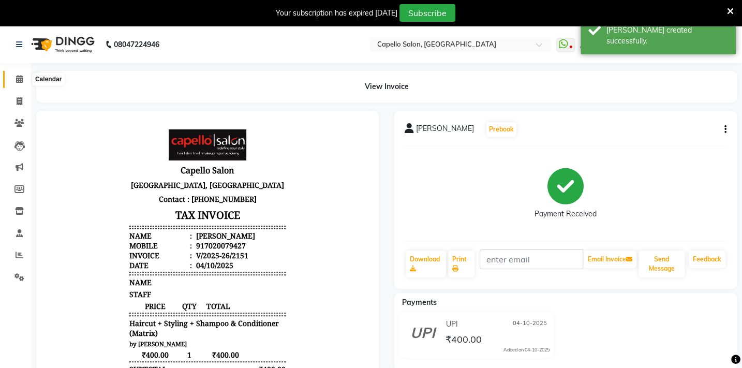
click at [14, 78] on span at bounding box center [19, 79] width 18 height 12
